Goal: Task Accomplishment & Management: Manage account settings

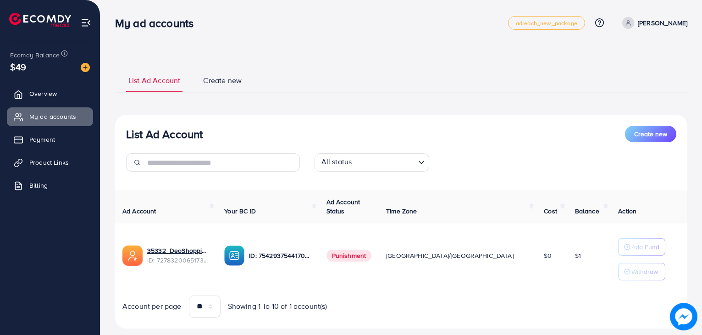
scroll to position [18, 0]
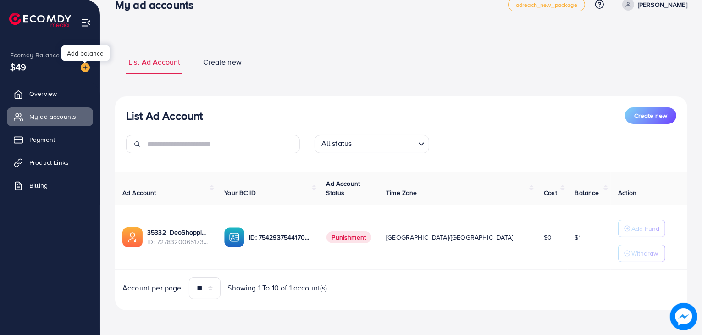
click at [85, 66] on img at bounding box center [85, 67] width 9 height 9
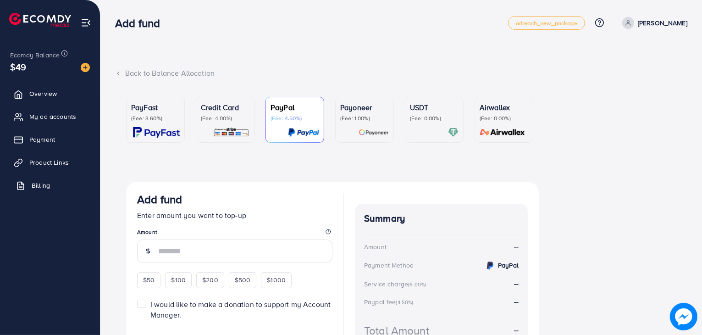
click at [41, 181] on span "Billing" at bounding box center [41, 185] width 18 height 9
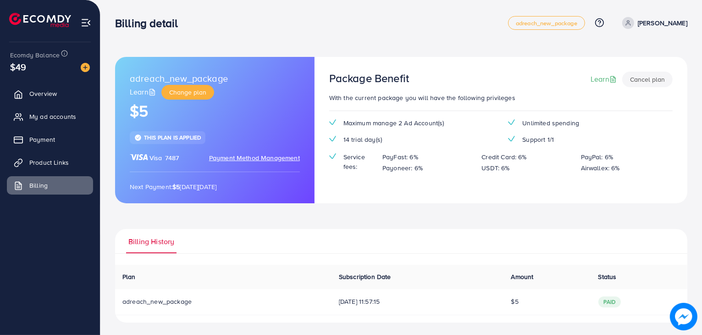
click at [244, 154] on span "Payment Method Management" at bounding box center [254, 157] width 91 height 9
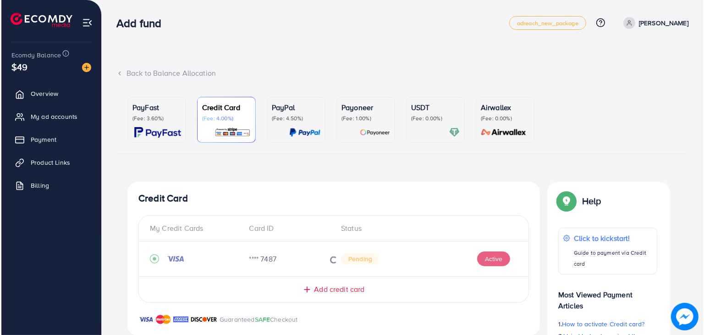
scroll to position [79, 0]
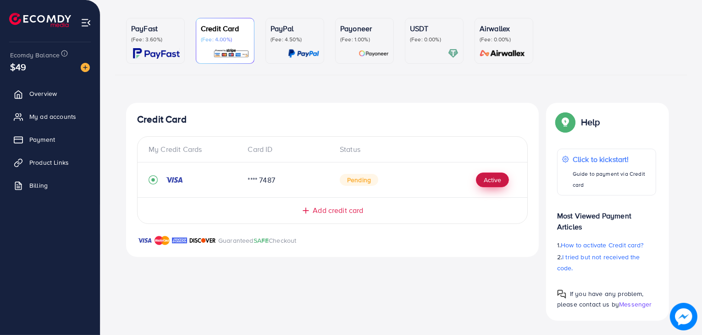
click at [493, 177] on button "Active" at bounding box center [492, 179] width 33 height 15
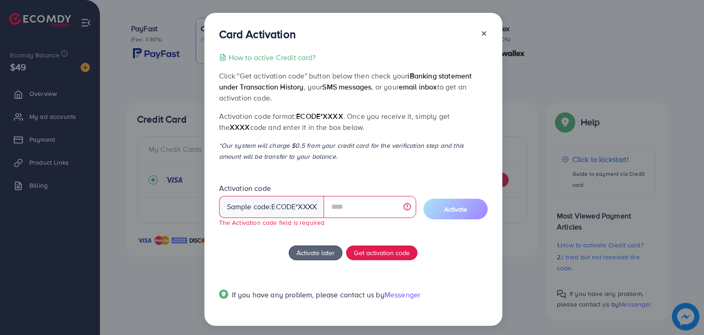
click at [510, 123] on div "Card Activation How to active Credit card? Click "Get activation code" button b…" at bounding box center [352, 167] width 704 height 335
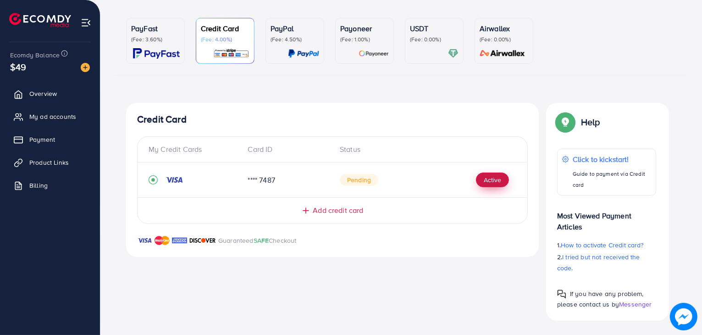
click at [494, 181] on button "Active" at bounding box center [492, 179] width 33 height 15
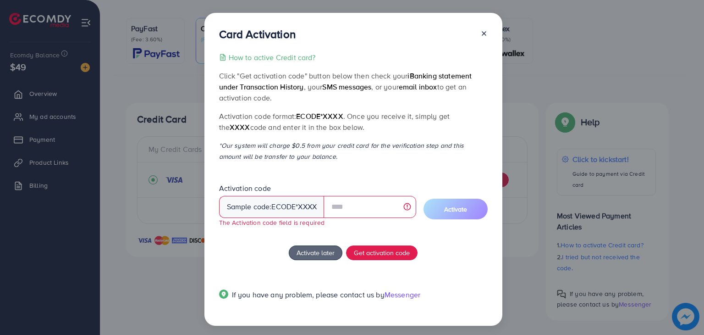
click at [517, 149] on div "Card Activation How to active Credit card? Click "Get activation code" button b…" at bounding box center [352, 167] width 704 height 335
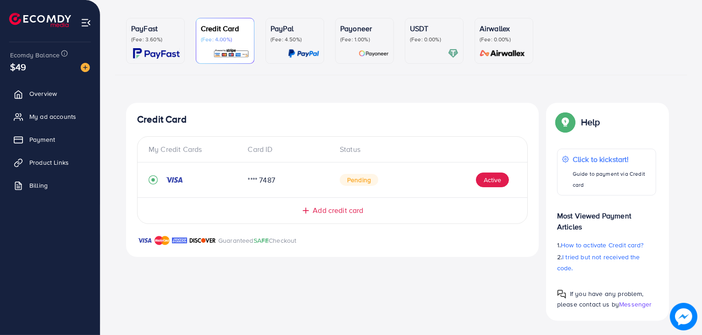
click at [293, 238] on p "Guaranteed SAFE Checkout" at bounding box center [257, 240] width 78 height 11
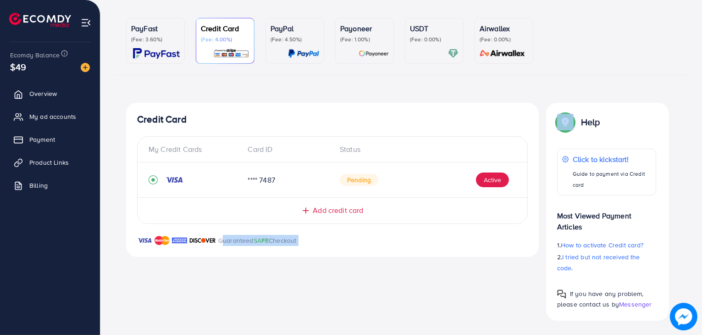
click at [304, 251] on div "Guaranteed SAFE Checkout" at bounding box center [332, 246] width 413 height 22
click at [495, 253] on div "Guaranteed SAFE Checkout" at bounding box center [332, 246] width 413 height 22
click at [496, 175] on button "Active" at bounding box center [492, 179] width 33 height 15
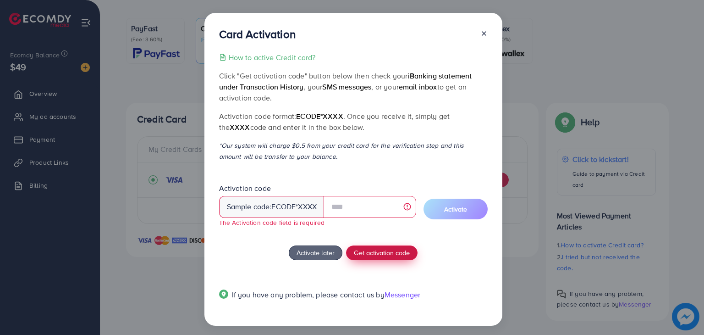
click at [407, 247] on button "Get activation code" at bounding box center [382, 252] width 72 height 15
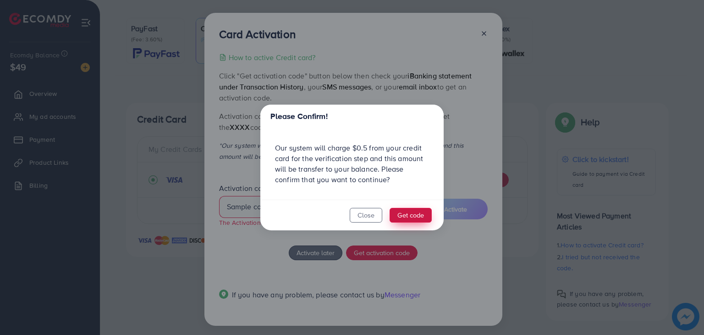
click at [404, 212] on button "Get code" at bounding box center [411, 215] width 42 height 15
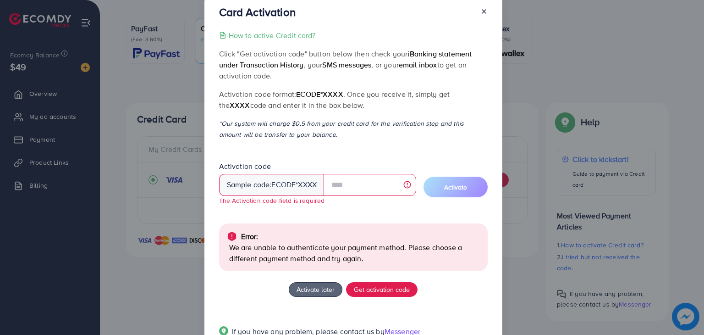
scroll to position [6, 0]
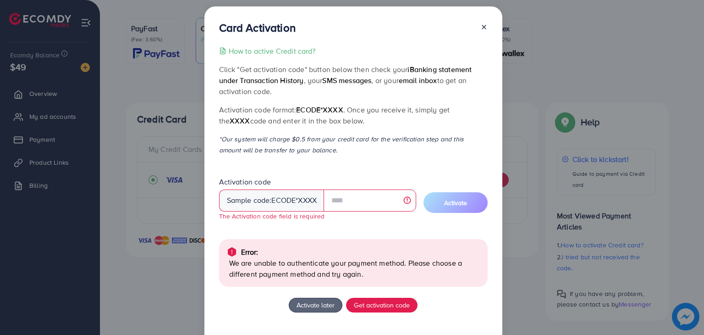
click at [536, 166] on div "Card Activation How to active Credit card? Click "Get activation code" button b…" at bounding box center [352, 167] width 704 height 335
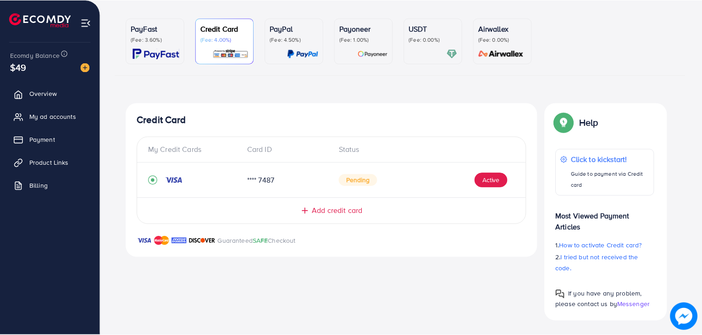
scroll to position [4, 0]
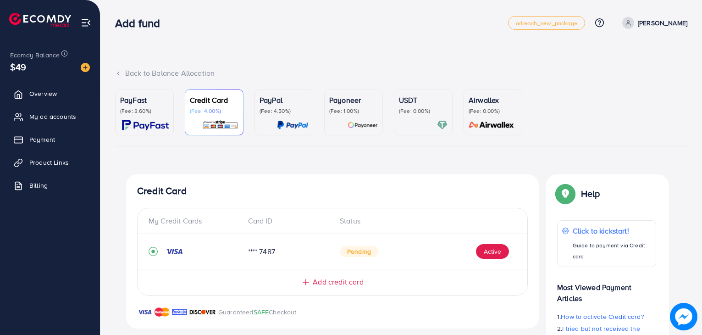
scroll to position [39, 0]
